Goal: Information Seeking & Learning: Learn about a topic

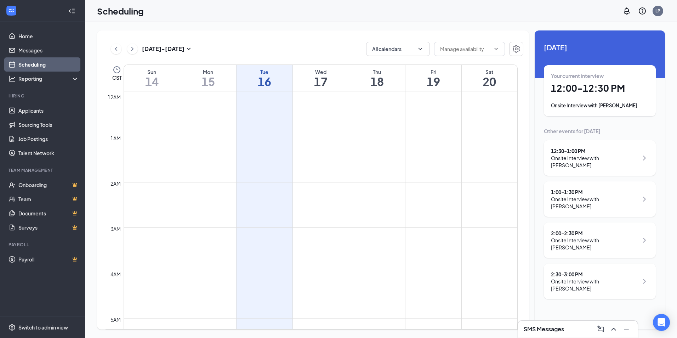
scroll to position [348, 0]
click at [618, 155] on div "Onsite Interview with [PERSON_NAME]" at bounding box center [594, 161] width 87 height 14
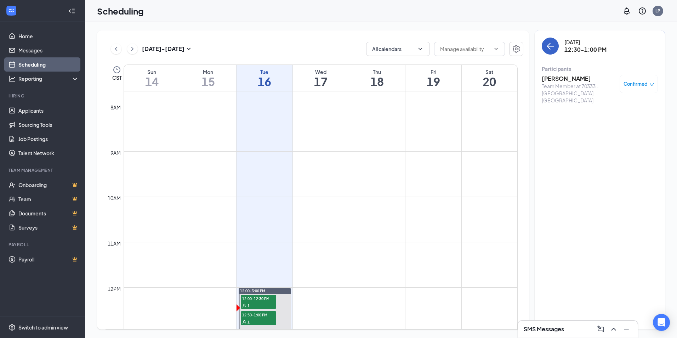
click at [550, 44] on icon "ArrowLeft" at bounding box center [549, 46] width 4 height 7
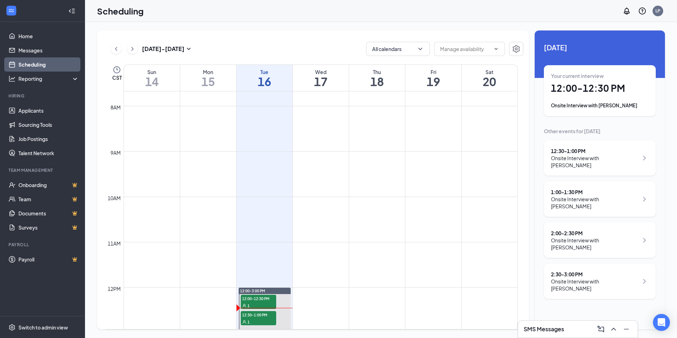
click at [596, 103] on div "Onsite Interview with [PERSON_NAME]" at bounding box center [600, 105] width 98 height 7
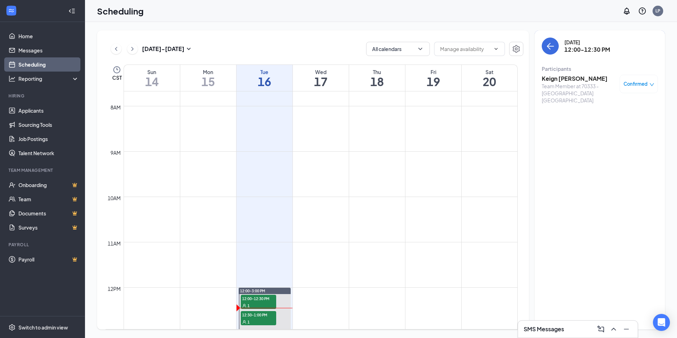
click at [561, 78] on h3 "Keign [PERSON_NAME]" at bounding box center [579, 79] width 74 height 8
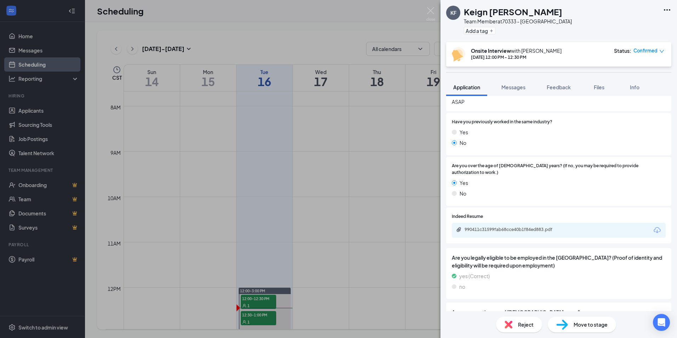
scroll to position [283, 0]
click at [507, 226] on div "990411c31599fab68cce40b1f84ed883.pdf" at bounding box center [514, 229] width 99 height 6
click at [429, 11] on img at bounding box center [430, 14] width 9 height 14
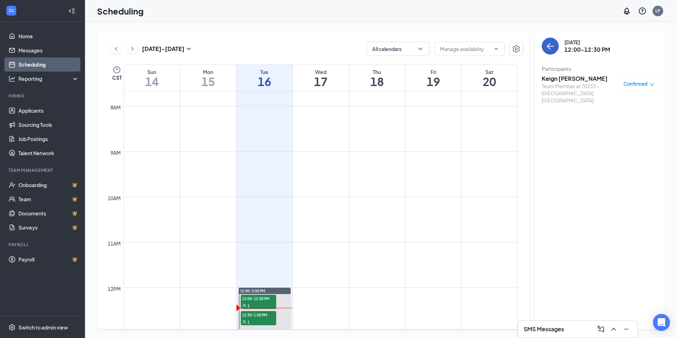
click at [555, 49] on button "back-button" at bounding box center [550, 46] width 17 height 17
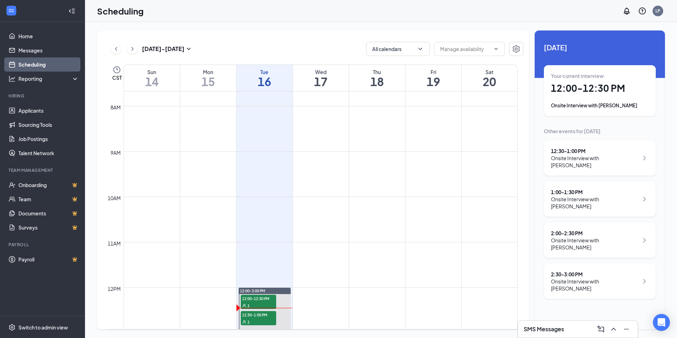
click at [613, 159] on div "Onsite Interview with [PERSON_NAME]" at bounding box center [594, 161] width 87 height 14
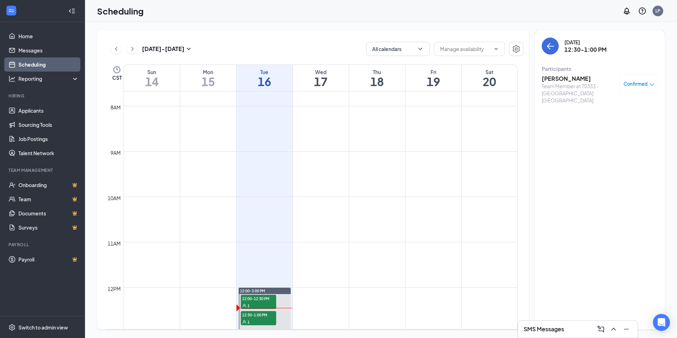
click at [590, 84] on div "Team Member at 70333 - [GEOGRAPHIC_DATA] [GEOGRAPHIC_DATA]" at bounding box center [579, 93] width 74 height 21
click at [563, 84] on div "Team Member at 70333 - [GEOGRAPHIC_DATA] [GEOGRAPHIC_DATA]" at bounding box center [579, 93] width 74 height 21
click at [566, 72] on div "Participants" at bounding box center [600, 68] width 116 height 7
click at [564, 79] on h3 "[PERSON_NAME]" at bounding box center [579, 79] width 74 height 8
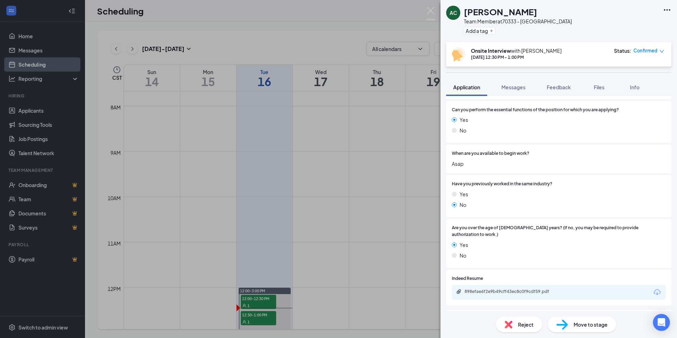
scroll to position [333, 0]
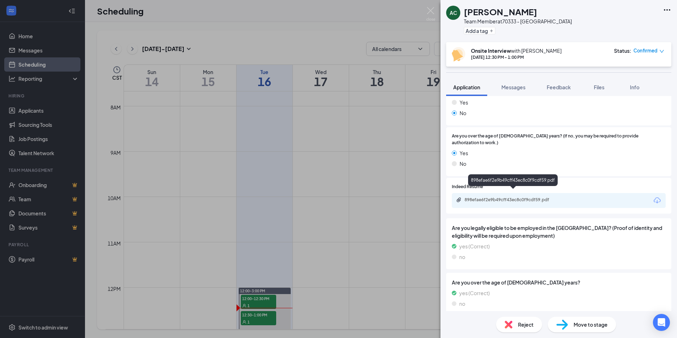
click at [498, 197] on div "898efae6f2e9b49cff43ec8c0f9cdf59.pdf" at bounding box center [514, 200] width 99 height 6
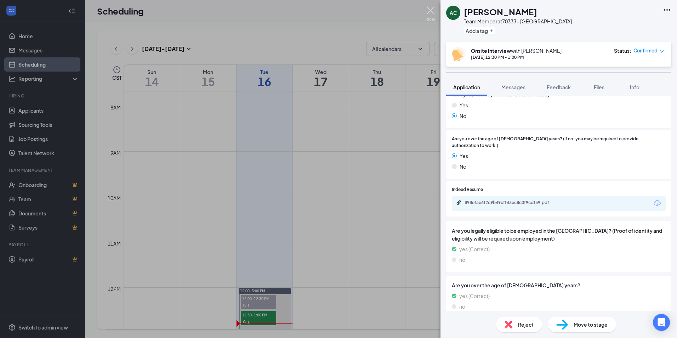
click at [430, 12] on img at bounding box center [430, 14] width 9 height 14
